Goal: Task Accomplishment & Management: Manage account settings

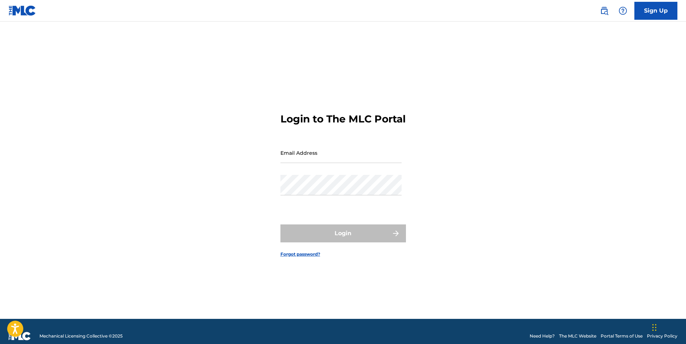
click at [307, 158] on input "Email Address" at bounding box center [340, 152] width 121 height 20
click at [318, 159] on input "Email Address" at bounding box center [340, 152] width 121 height 20
type input "s"
click at [297, 255] on form "Login to The MLC Portal Email Address Password Login Forgot password?" at bounding box center [343, 178] width 126 height 279
click at [294, 256] on form "Login to The MLC Portal Email Address Password Login Forgot password?" at bounding box center [343, 178] width 126 height 279
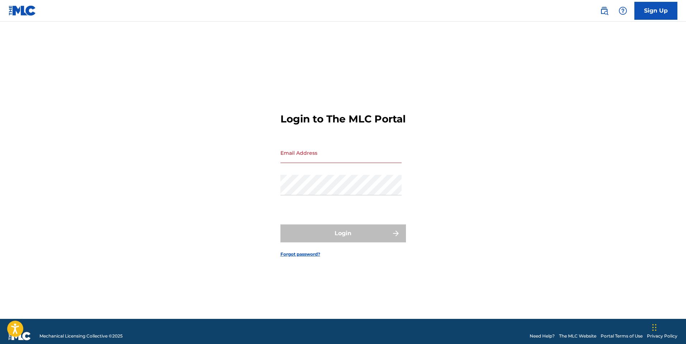
click at [291, 257] on link "Forgot password?" at bounding box center [300, 254] width 40 height 6
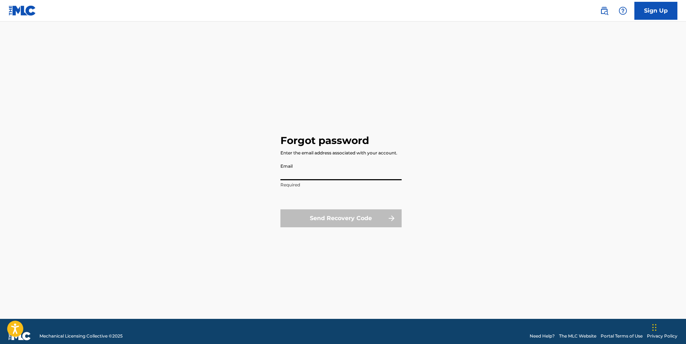
click at [292, 167] on input "Email" at bounding box center [340, 170] width 121 height 20
type input "[EMAIL_ADDRESS][DOMAIN_NAME]"
click at [327, 219] on button "Send Recovery Code" at bounding box center [340, 218] width 121 height 18
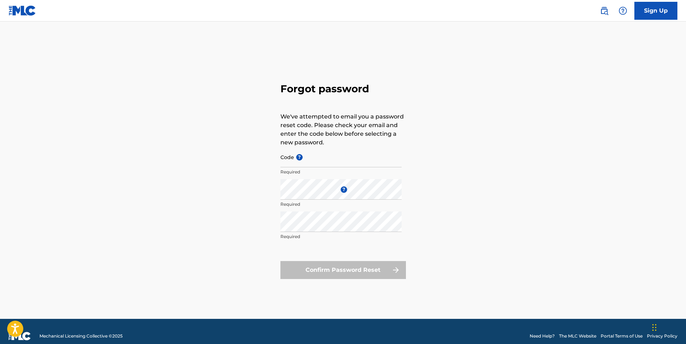
click at [308, 157] on input "Code ?" at bounding box center [340, 157] width 121 height 20
click at [304, 159] on input "Code ?" at bounding box center [340, 157] width 121 height 20
paste input "FP_07c85244155911c7ce34f68973d7"
type input "FP_07c85244155911c7ce34f68973d7"
click at [166, 98] on div "Forgot password We've attempted to email you a password reset code. Please chec…" at bounding box center [343, 178] width 502 height 279
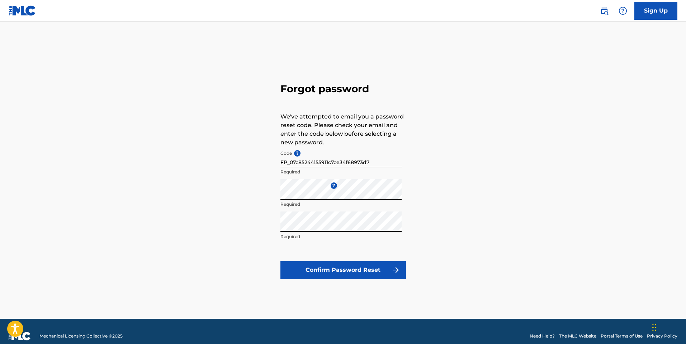
click at [353, 270] on button "Confirm Password Reset" at bounding box center [343, 270] width 126 height 18
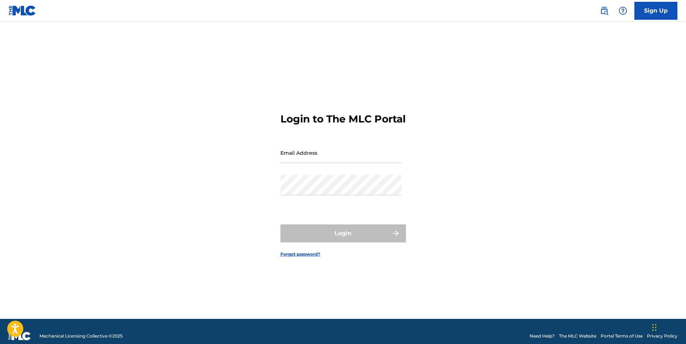
click at [645, 10] on link "Sign Up" at bounding box center [655, 11] width 43 height 18
click at [302, 148] on form "Login to The MLC Portal Email Address Password Login Forgot password?" at bounding box center [343, 178] width 126 height 279
click at [299, 155] on input "Email Address" at bounding box center [340, 152] width 121 height 20
click at [295, 202] on div "Password" at bounding box center [340, 191] width 121 height 32
type input "[EMAIL_ADDRESS][DOMAIN_NAME]"
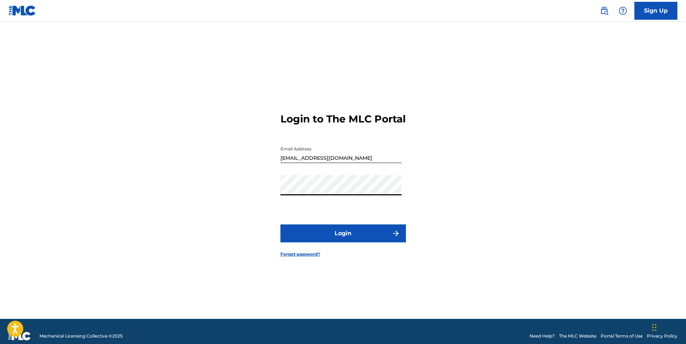
click at [335, 234] on button "Login" at bounding box center [343, 233] width 126 height 18
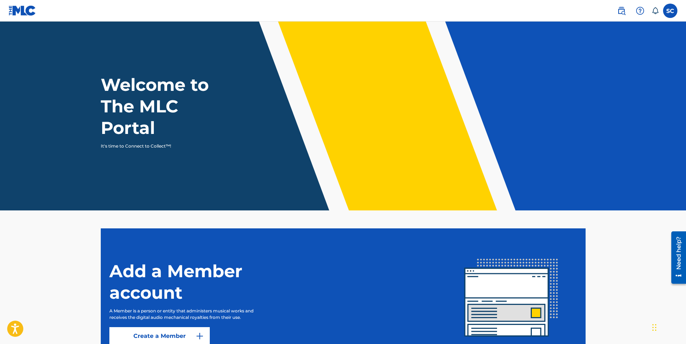
click at [622, 11] on img at bounding box center [621, 10] width 9 height 9
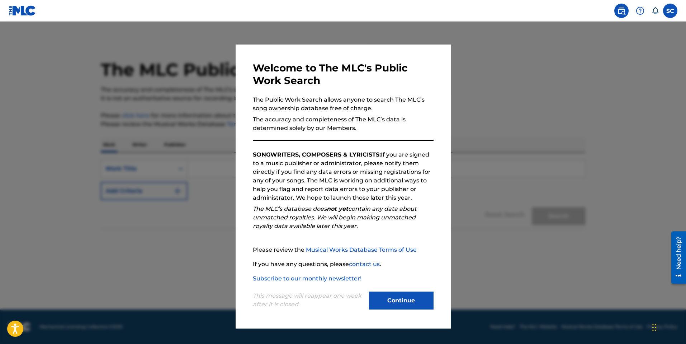
click at [405, 298] on button "Continue" at bounding box center [401, 300] width 65 height 18
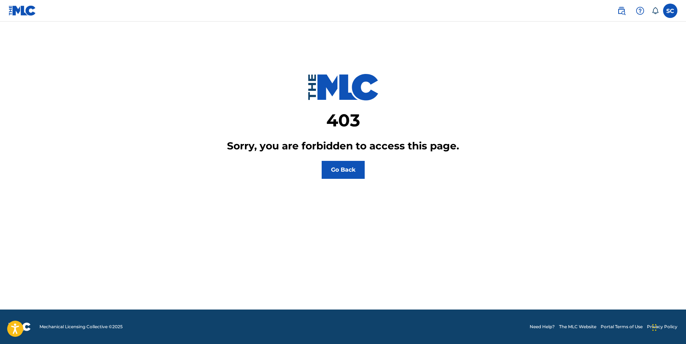
click at [349, 178] on button "Go Back" at bounding box center [343, 170] width 43 height 18
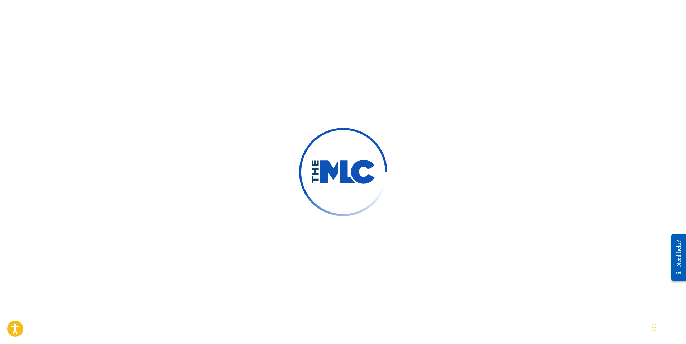
click at [323, 159] on img at bounding box center [343, 172] width 117 height 117
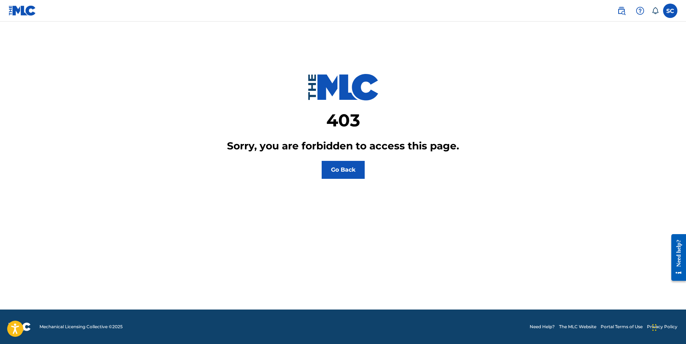
click at [672, 10] on label at bounding box center [670, 11] width 14 height 14
click at [670, 11] on input "SC [PERSON_NAME] [PERSON_NAME] [EMAIL_ADDRESS][DOMAIN_NAME] Notification Prefer…" at bounding box center [670, 11] width 0 height 0
click at [604, 45] on h3 "SC" at bounding box center [603, 45] width 14 height 13
click at [670, 11] on input "SC [PERSON_NAME] [PERSON_NAME] [EMAIL_ADDRESS][DOMAIN_NAME] Notification Prefer…" at bounding box center [670, 11] width 0 height 0
click at [596, 91] on link "Profile" at bounding box center [599, 89] width 14 height 6
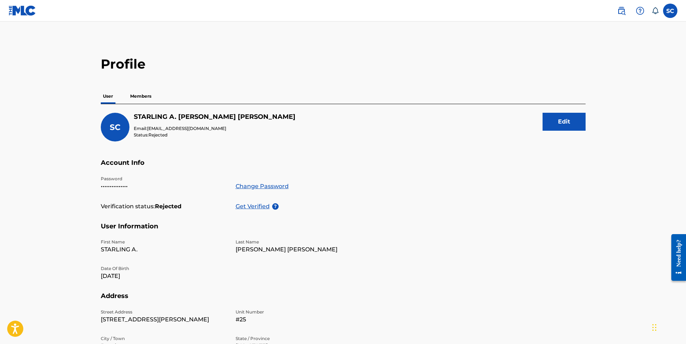
click at [129, 93] on p "Members" at bounding box center [140, 96] width 25 height 15
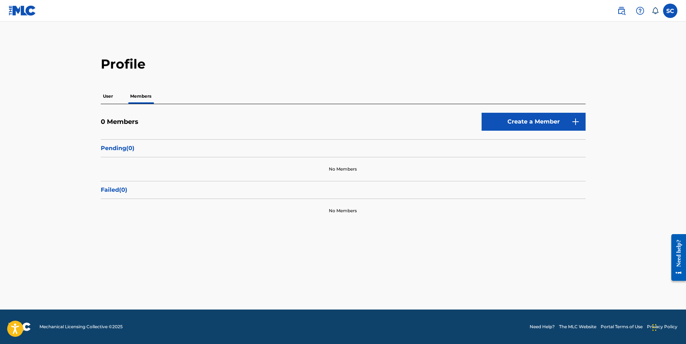
click at [105, 95] on p "User" at bounding box center [108, 96] width 14 height 15
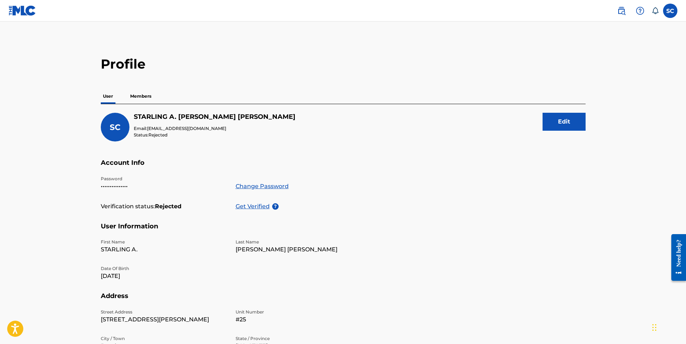
click at [666, 12] on label at bounding box center [670, 11] width 14 height 14
click at [670, 11] on input "SC STARLING A. CADENA CABRERA stacktheproducer@gmail.com Notification Preferenc…" at bounding box center [670, 11] width 0 height 0
click at [601, 75] on link "Notification Preferences" at bounding box center [618, 77] width 53 height 6
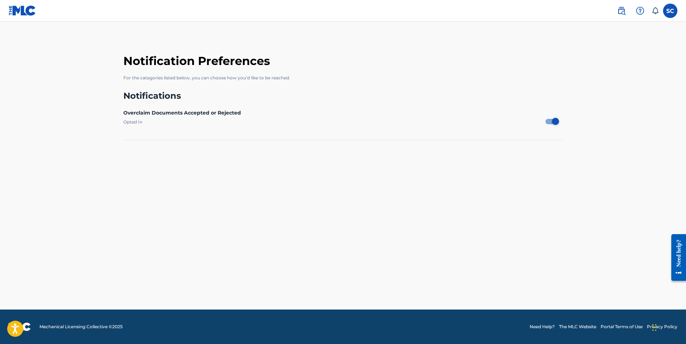
click at [667, 11] on label at bounding box center [670, 11] width 14 height 14
click at [670, 11] on input "SC STARLING A. CADENA CABRERA stacktheproducer@gmail.com Notification Preferenc…" at bounding box center [670, 11] width 0 height 0
click at [596, 91] on link "Profile" at bounding box center [599, 89] width 14 height 6
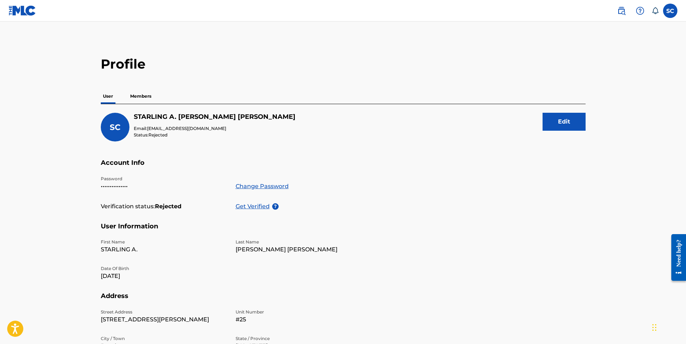
click at [558, 123] on button "Edit" at bounding box center [564, 122] width 43 height 18
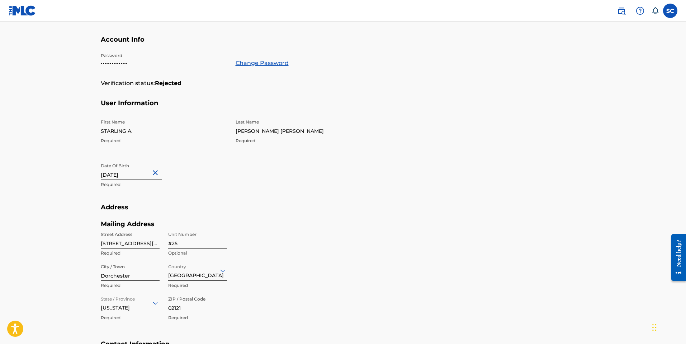
scroll to position [231, 0]
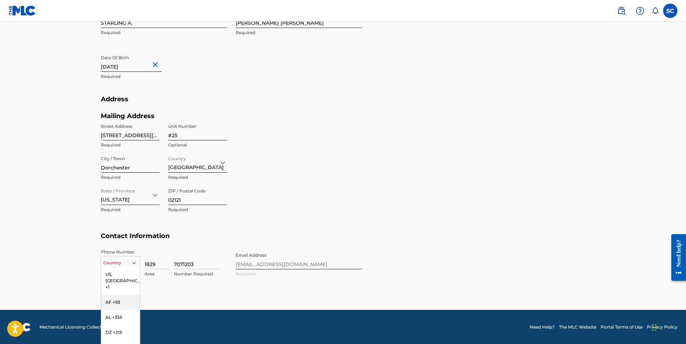
click at [132, 263] on div "216 results available. Use Up and Down to choose options, press Enter to select…" at bounding box center [120, 261] width 39 height 11
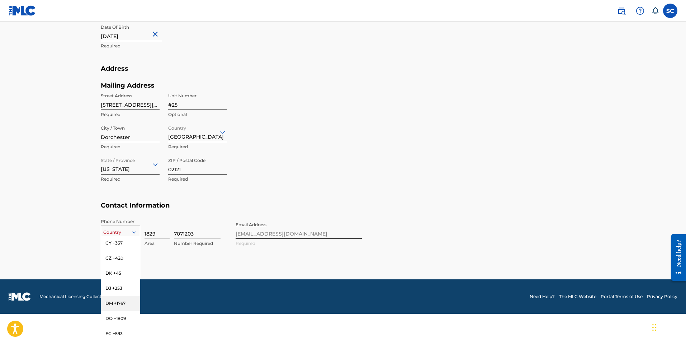
scroll to position [737, 0]
click at [128, 311] on div "DO +1809" at bounding box center [120, 317] width 39 height 15
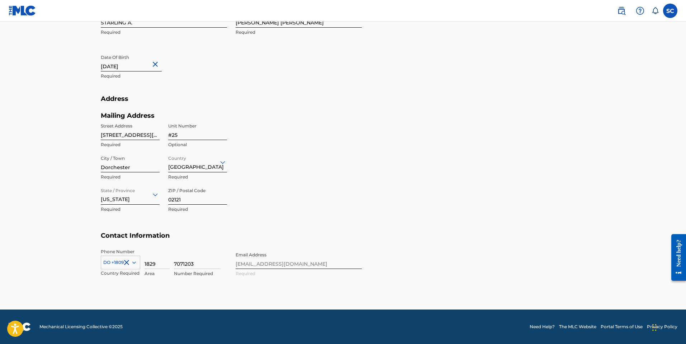
scroll to position [231, 0]
drag, startPoint x: 160, startPoint y: 263, endPoint x: 144, endPoint y: 264, distance: 15.8
click at [144, 264] on div "DO +1809 Country Required 1829 Area 7071203 Number Required" at bounding box center [164, 265] width 126 height 32
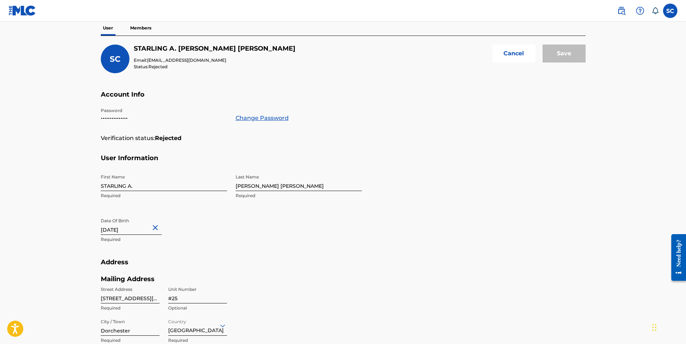
scroll to position [0, 0]
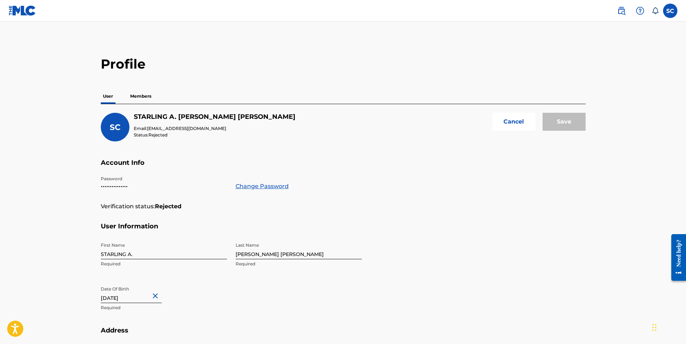
click at [513, 134] on div "Cancel" at bounding box center [513, 127] width 43 height 29
click at [505, 122] on button "Cancel" at bounding box center [513, 122] width 43 height 18
